Goal: Task Accomplishment & Management: Manage account settings

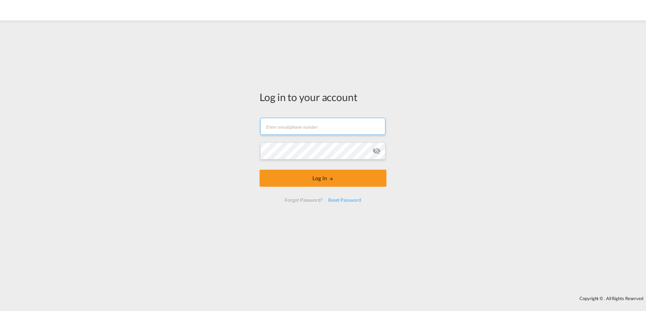
click at [284, 125] on input "text" at bounding box center [322, 126] width 125 height 17
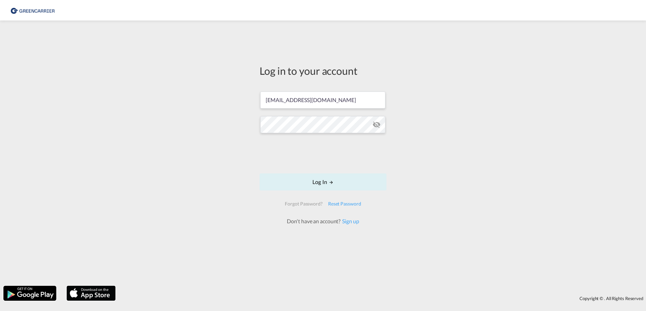
click at [376, 125] on md-icon "icon-eye-off" at bounding box center [377, 124] width 8 height 8
click at [319, 181] on button "Log In" at bounding box center [323, 181] width 127 height 17
click at [321, 183] on button "Log In" at bounding box center [323, 181] width 127 height 17
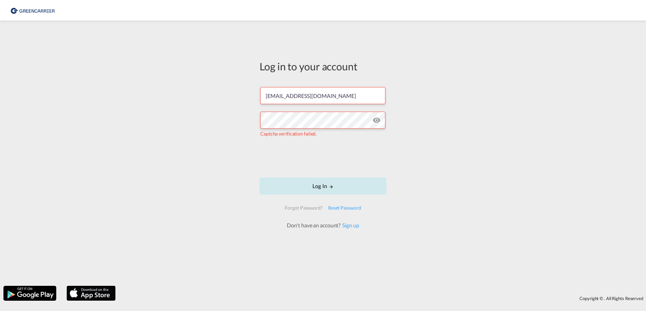
click at [329, 186] on md-icon "LOGIN" at bounding box center [331, 186] width 5 height 5
drag, startPoint x: 348, startPoint y: 97, endPoint x: 140, endPoint y: 103, distance: 208.3
click at [260, 103] on input "[EMAIL_ADDRESS][DOMAIN_NAME]" at bounding box center [322, 95] width 125 height 17
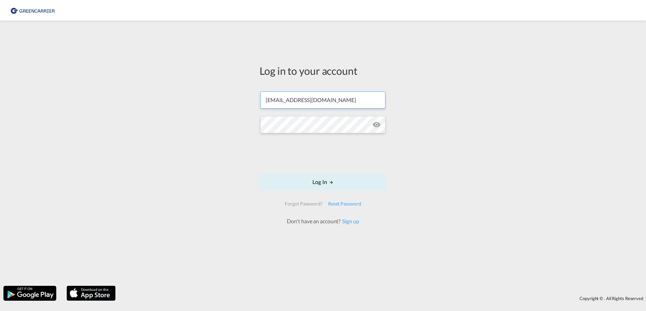
type input "[EMAIL_ADDRESS][DOMAIN_NAME]"
click at [476, 147] on div "Log in to your account bonka.mihaleva@dacolog.com Log In Forgot Password? Reset…" at bounding box center [323, 153] width 646 height 258
click at [326, 181] on button "Log In" at bounding box center [323, 181] width 127 height 17
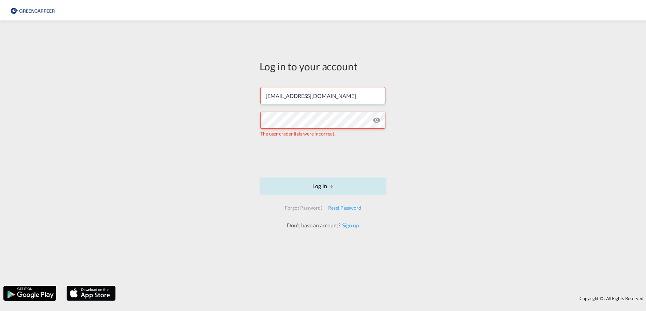
click at [323, 185] on button "Log In" at bounding box center [323, 185] width 127 height 17
click at [324, 184] on button "Log In" at bounding box center [323, 185] width 127 height 17
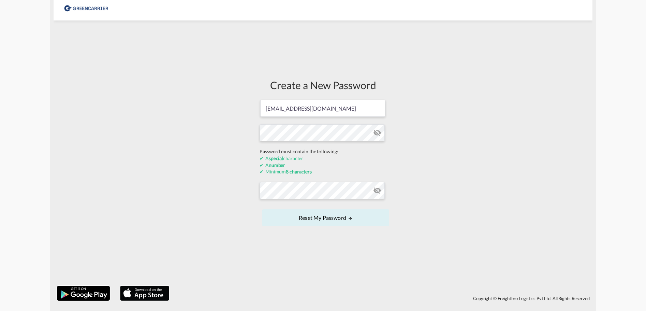
click at [378, 133] on form "[EMAIL_ADDRESS][DOMAIN_NAME] Password must contain the following: A special cha…" at bounding box center [323, 163] width 127 height 129
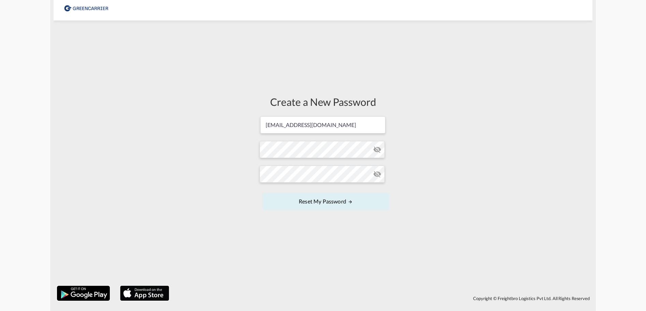
click at [377, 150] on md-icon "icon-eye-off" at bounding box center [377, 149] width 8 height 8
click at [328, 202] on button "Reset my password" at bounding box center [325, 201] width 127 height 17
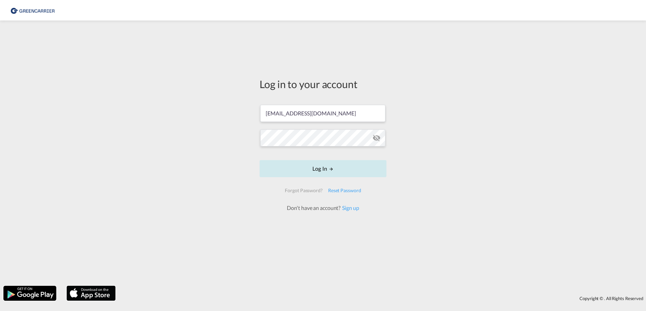
click at [324, 169] on button "Log In" at bounding box center [323, 168] width 127 height 17
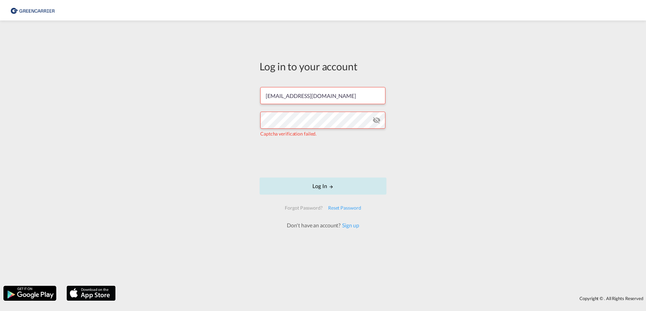
click at [325, 185] on button "Log In" at bounding box center [323, 185] width 127 height 17
click at [377, 120] on md-icon "icon-eye-off" at bounding box center [377, 120] width 8 height 8
click at [378, 119] on md-icon "icon-eye-off" at bounding box center [377, 120] width 8 height 8
click at [350, 226] on link "Sign up" at bounding box center [350, 225] width 18 height 6
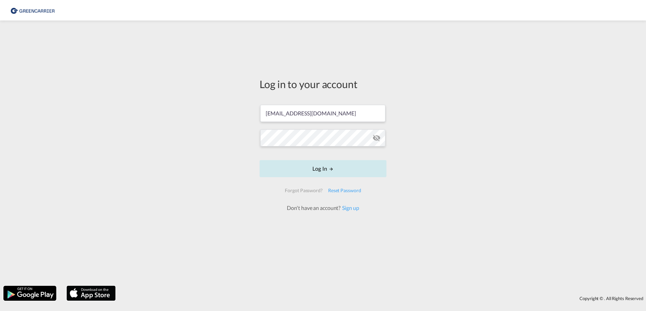
click at [320, 167] on button "Log In" at bounding box center [323, 168] width 127 height 17
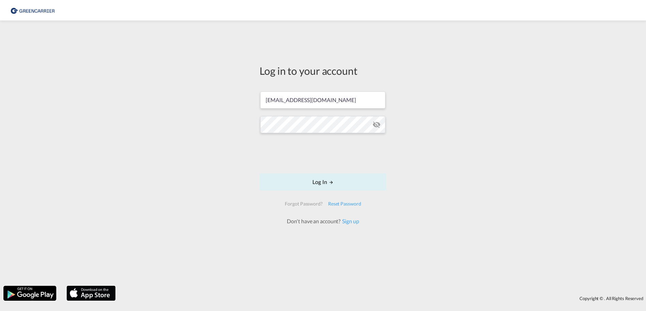
click at [311, 139] on form "bonka.mihaleva@dacolog.com Log In Forgot Password? Reset Password Don't have an…" at bounding box center [323, 155] width 127 height 141
click at [407, 190] on div "Log in to your account [EMAIL_ADDRESS][DOMAIN_NAME] Log In Forgot Password? Res…" at bounding box center [323, 153] width 646 height 258
click at [378, 124] on md-icon "icon-eye-off" at bounding box center [377, 124] width 8 height 8
click at [323, 182] on button "Log In" at bounding box center [323, 181] width 127 height 17
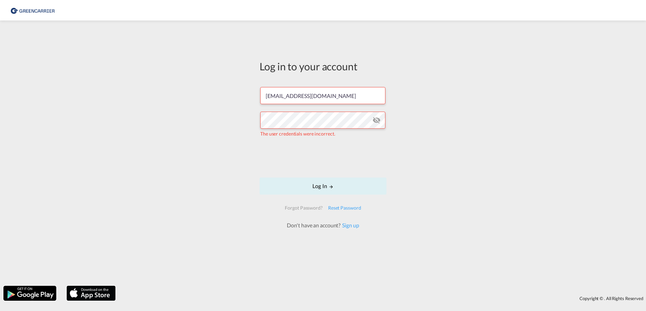
click at [377, 120] on md-icon "icon-eye-off" at bounding box center [377, 120] width 8 height 8
click at [443, 208] on div "Log in to your account bonka.mihaleva@dacolog.com The user credentials were inc…" at bounding box center [323, 153] width 646 height 258
click at [341, 209] on div "Reset Password" at bounding box center [345, 208] width 39 height 12
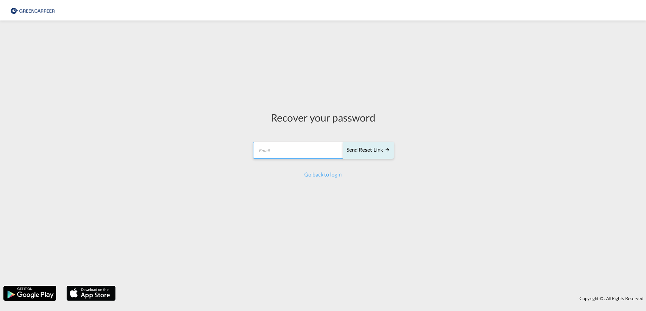
click at [291, 151] on input "email" at bounding box center [298, 150] width 90 height 17
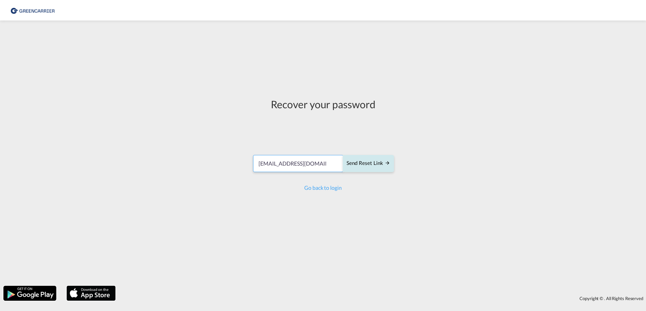
type input "[EMAIL_ADDRESS][DOMAIN_NAME]"
click at [360, 164] on div "Send reset link" at bounding box center [369, 163] width 44 height 8
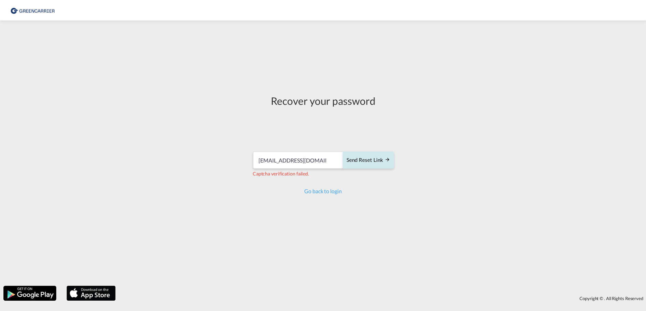
click at [375, 162] on div "Send reset link" at bounding box center [369, 160] width 44 height 8
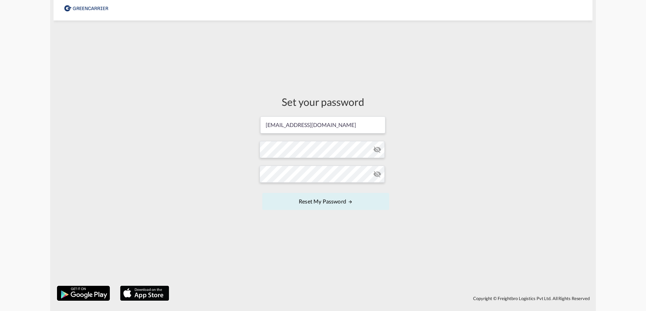
click at [375, 151] on md-icon "icon-eye-off" at bounding box center [377, 149] width 8 height 8
click at [378, 174] on md-icon "icon-eye-off" at bounding box center [377, 174] width 8 height 8
click at [330, 201] on button "Reset my password" at bounding box center [325, 201] width 127 height 17
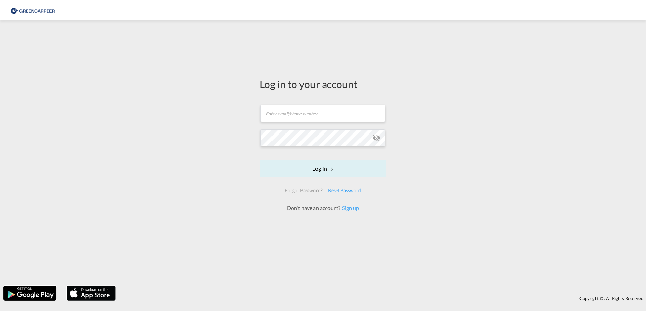
type input "[EMAIL_ADDRESS][DOMAIN_NAME]"
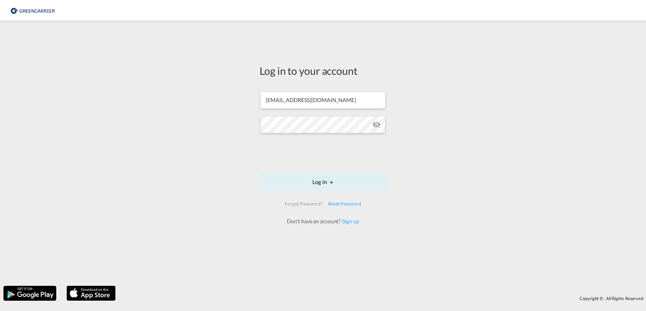
click at [377, 138] on form "bonka.mihaleva@dacolog.com Log In Forgot Password? Reset Password Don't have an…" at bounding box center [323, 155] width 127 height 141
click at [376, 125] on md-icon "icon-eye-off" at bounding box center [377, 124] width 8 height 8
click at [324, 181] on button "Log In" at bounding box center [323, 181] width 127 height 17
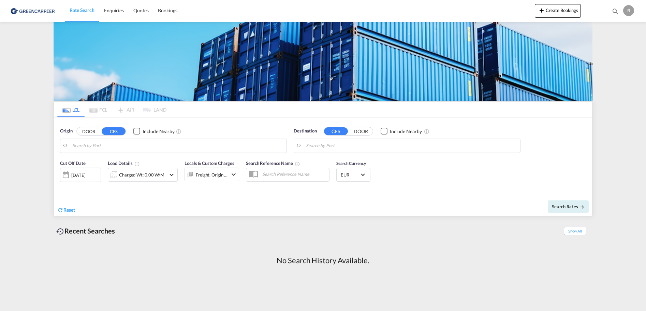
click at [627, 10] on div "B" at bounding box center [629, 10] width 11 height 11
click at [627, 29] on button "My Profile" at bounding box center [621, 30] width 44 height 14
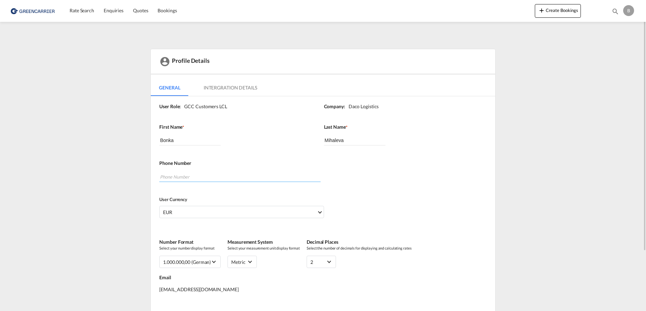
click at [191, 177] on input "tel" at bounding box center [239, 177] width 161 height 10
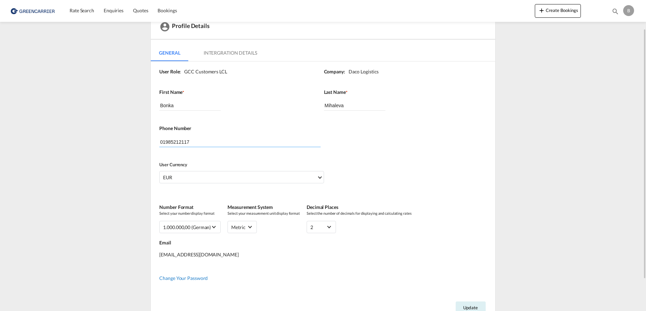
type input "01985212117"
click at [180, 279] on span "Change Your Password" at bounding box center [183, 278] width 48 height 6
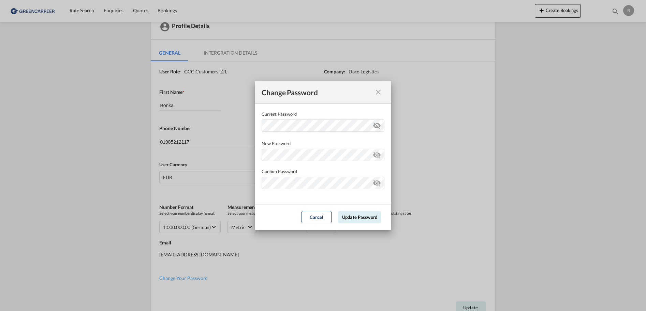
click at [379, 125] on md-icon "icon-eye-off" at bounding box center [377, 124] width 8 height 8
click at [376, 155] on md-icon "icon-eye-off" at bounding box center [377, 153] width 8 height 8
click at [378, 182] on md-icon "icon-eye-off" at bounding box center [377, 181] width 8 height 8
click at [362, 217] on button "Update Password" at bounding box center [360, 217] width 43 height 12
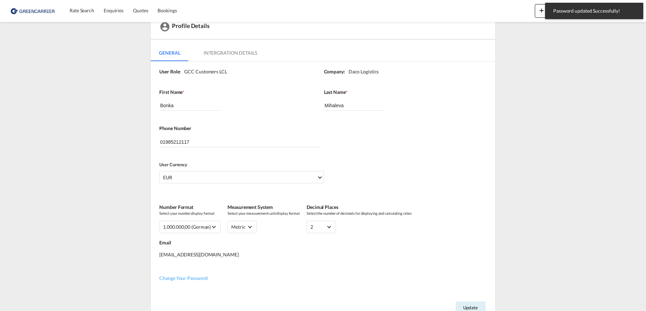
type input "[EMAIL_ADDRESS][DOMAIN_NAME]"
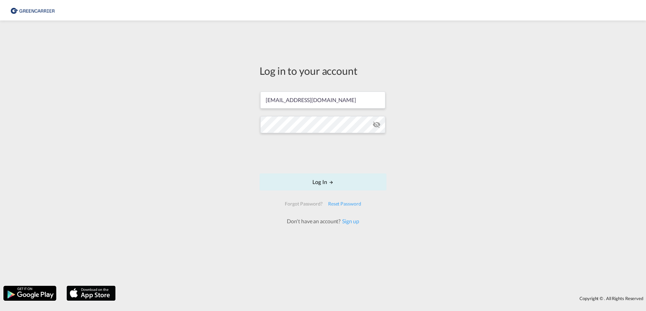
click at [377, 139] on form "bonka.mihaleva@dacolog.com Log In Forgot Password? Reset Password Don't have an…" at bounding box center [323, 155] width 127 height 141
click at [377, 125] on md-icon "icon-eye-off" at bounding box center [377, 124] width 8 height 8
click at [323, 181] on button "Log In" at bounding box center [323, 181] width 127 height 17
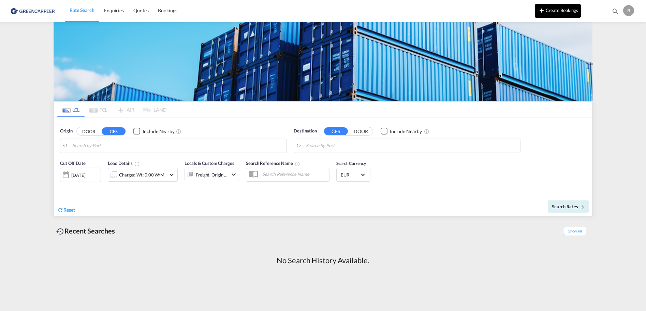
click at [544, 9] on md-icon "icon-plus 400-fg" at bounding box center [542, 10] width 8 height 8
